Goal: Task Accomplishment & Management: Use online tool/utility

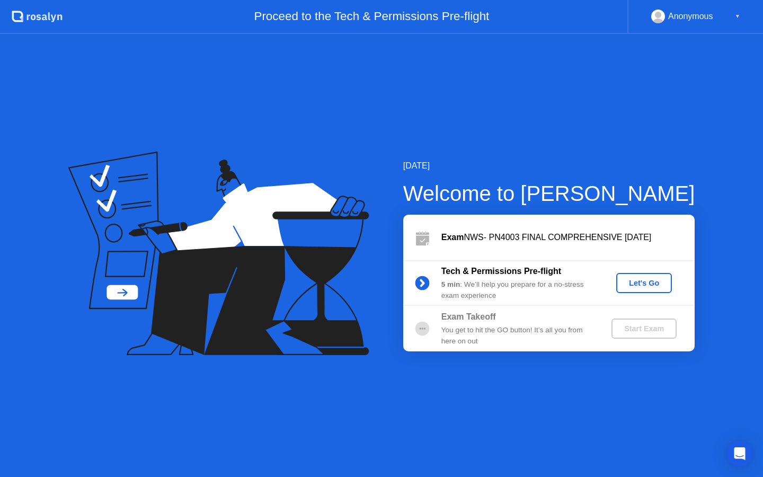
click at [647, 285] on div "Let's Go" at bounding box center [644, 283] width 47 height 8
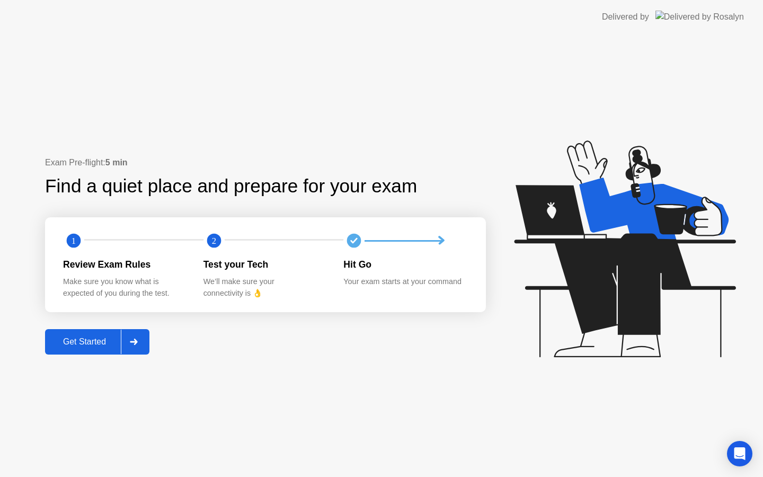
click at [121, 337] on div "Get Started" at bounding box center [84, 342] width 73 height 10
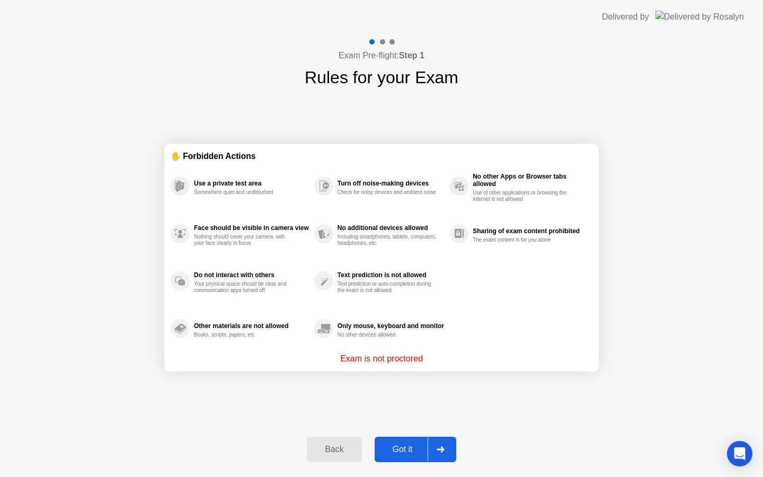
click at [428, 453] on div "Got it" at bounding box center [403, 450] width 50 height 10
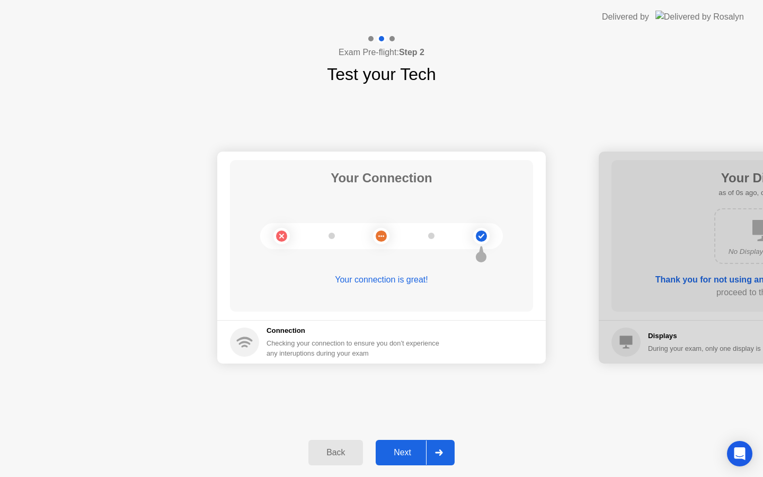
click at [422, 470] on div "Back Next" at bounding box center [381, 452] width 763 height 49
click at [420, 453] on div "Next" at bounding box center [402, 453] width 47 height 10
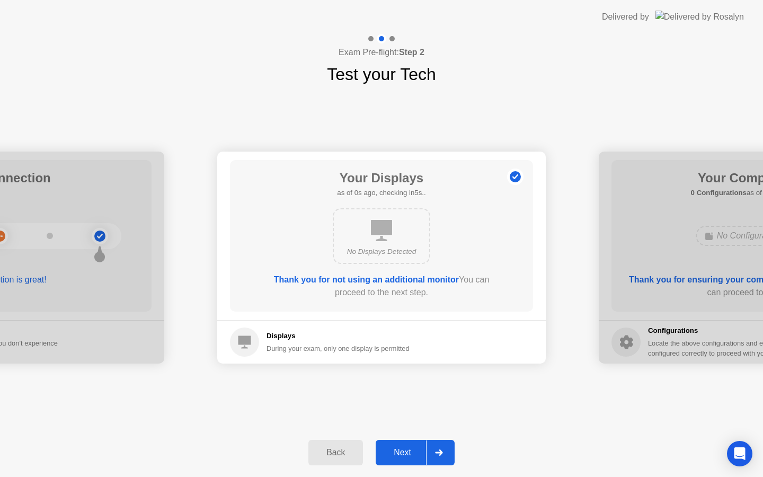
click at [422, 454] on div "Next" at bounding box center [402, 453] width 47 height 10
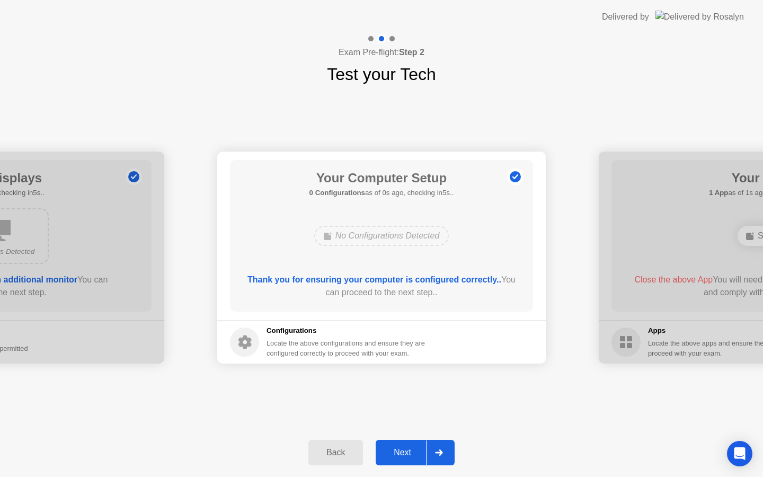
click at [422, 455] on div "Next" at bounding box center [402, 453] width 47 height 10
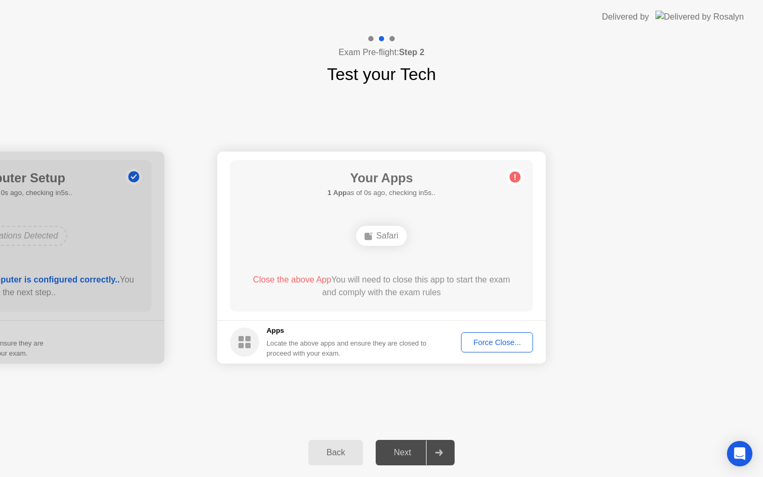
click at [422, 456] on div "Next" at bounding box center [402, 453] width 47 height 10
click at [483, 346] on div "Force Close..." at bounding box center [497, 342] width 65 height 8
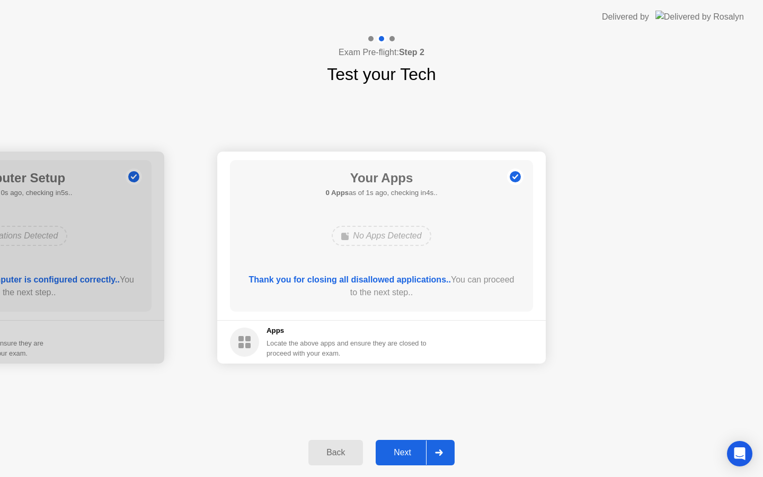
click at [404, 453] on div "Next" at bounding box center [402, 453] width 47 height 10
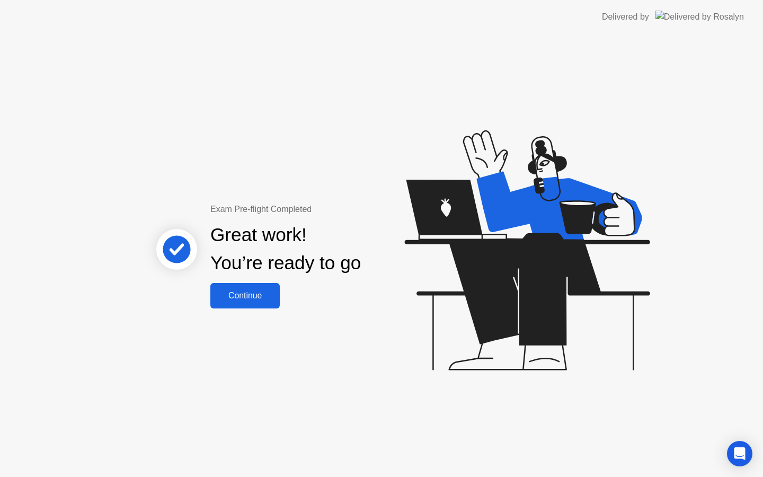
click at [260, 302] on button "Continue" at bounding box center [244, 295] width 69 height 25
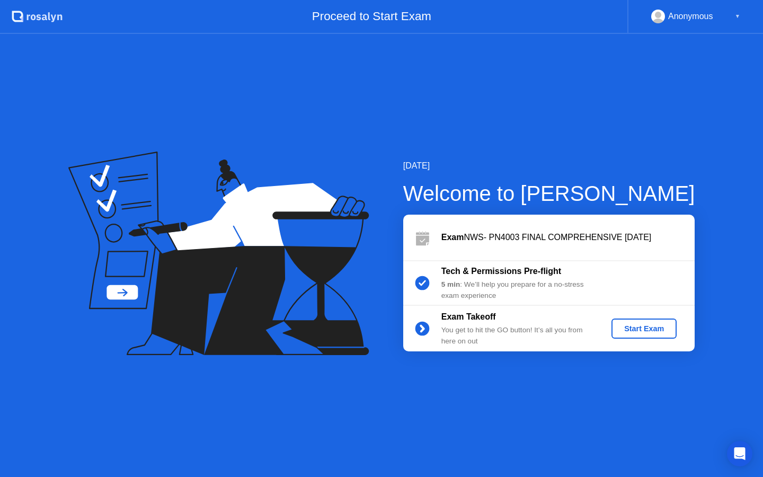
click at [657, 324] on div "Start Exam" at bounding box center [644, 328] width 57 height 8
